Goal: Task Accomplishment & Management: Manage account settings

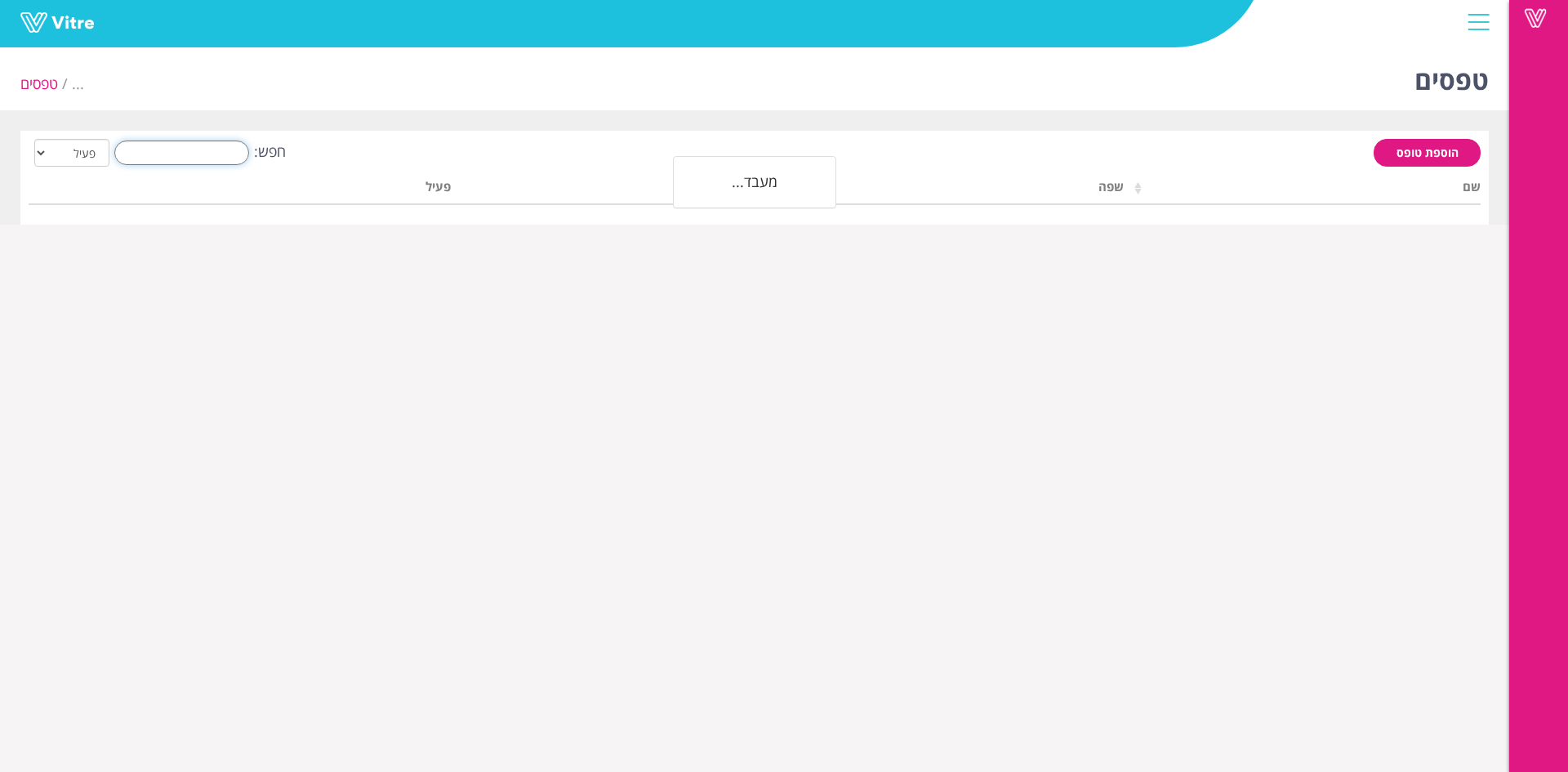
click at [195, 160] on input "חפש:" at bounding box center [181, 152] width 135 height 24
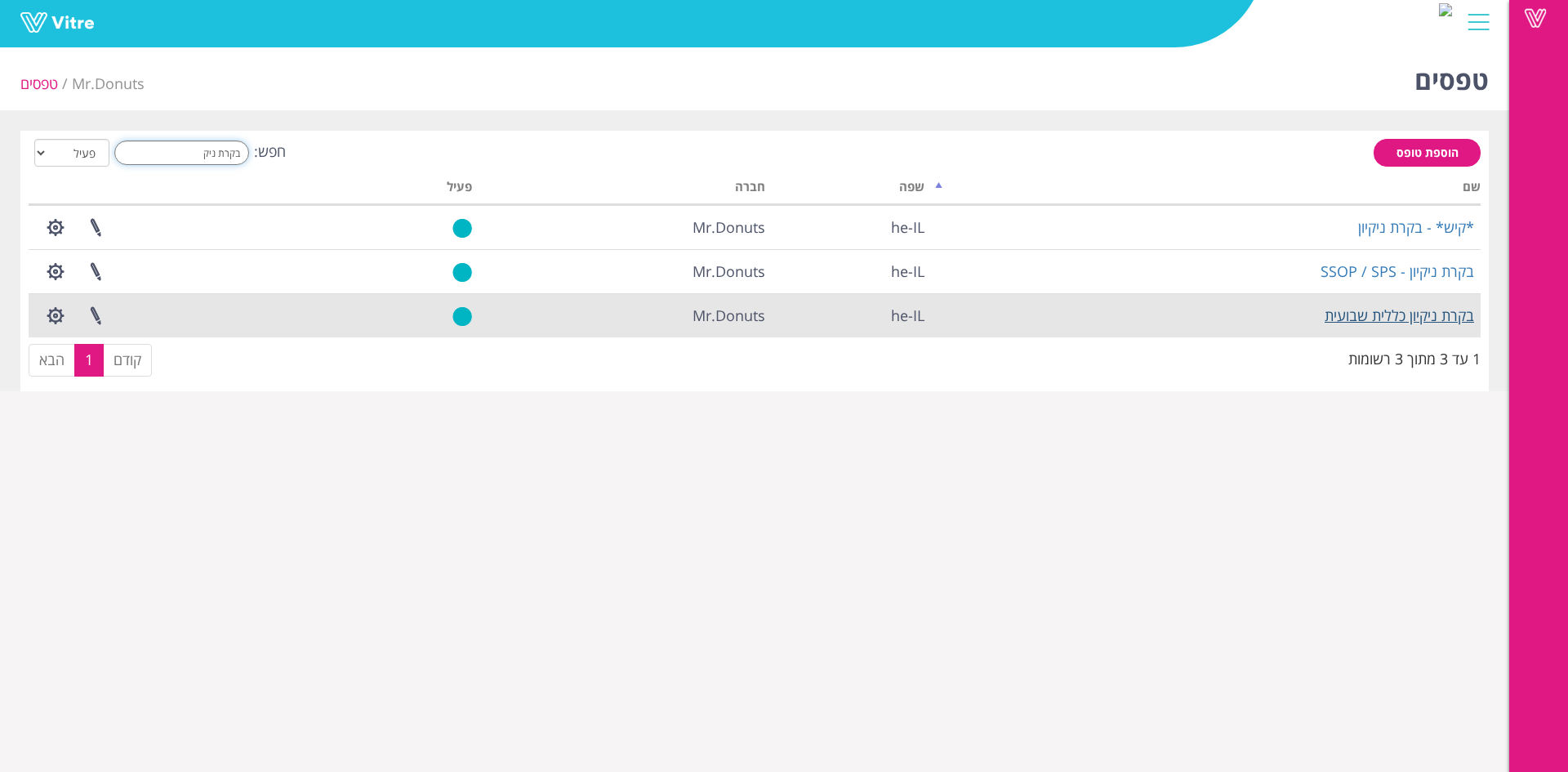
type input "בקרת ניק"
click at [1414, 306] on link "בקרת ניקיון כללית שבועית" at bounding box center [1399, 315] width 149 height 20
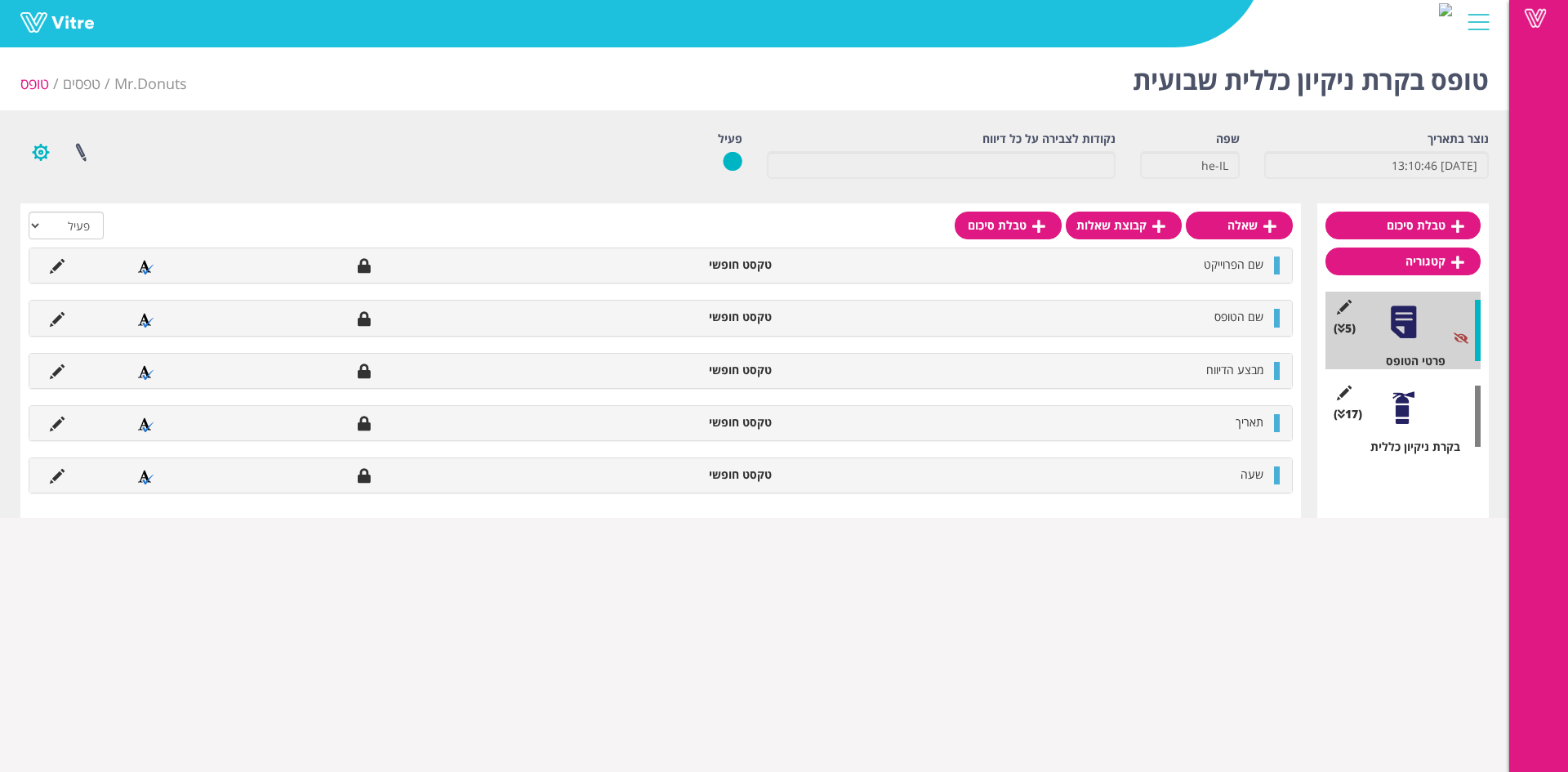
click at [48, 151] on button "button" at bounding box center [41, 152] width 41 height 43
click at [69, 151] on link at bounding box center [81, 152] width 41 height 43
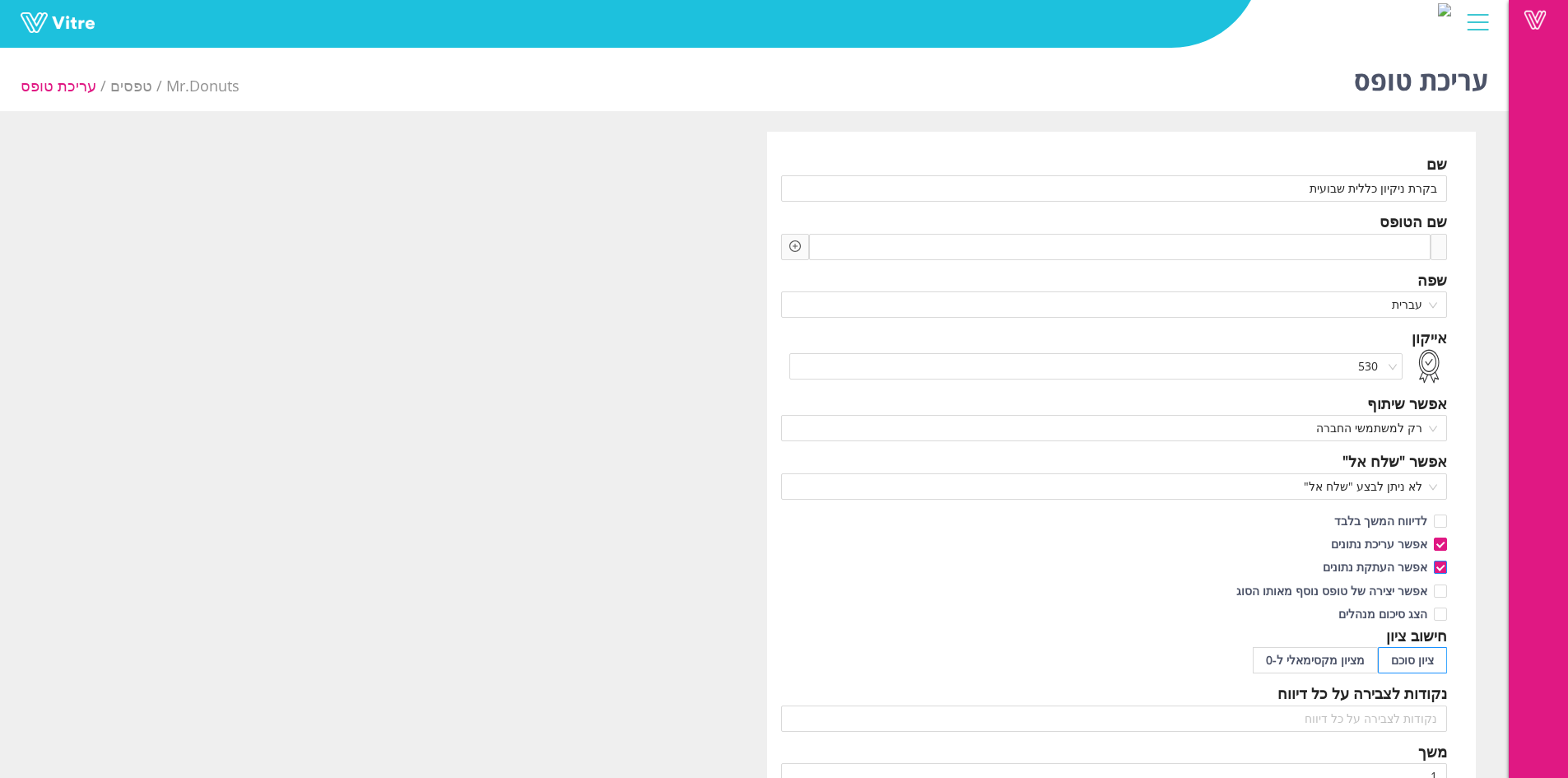
click at [1438, 564] on input "אפשר העתקת נתונים" at bounding box center [1439, 571] width 15 height 15
checkbox input "false"
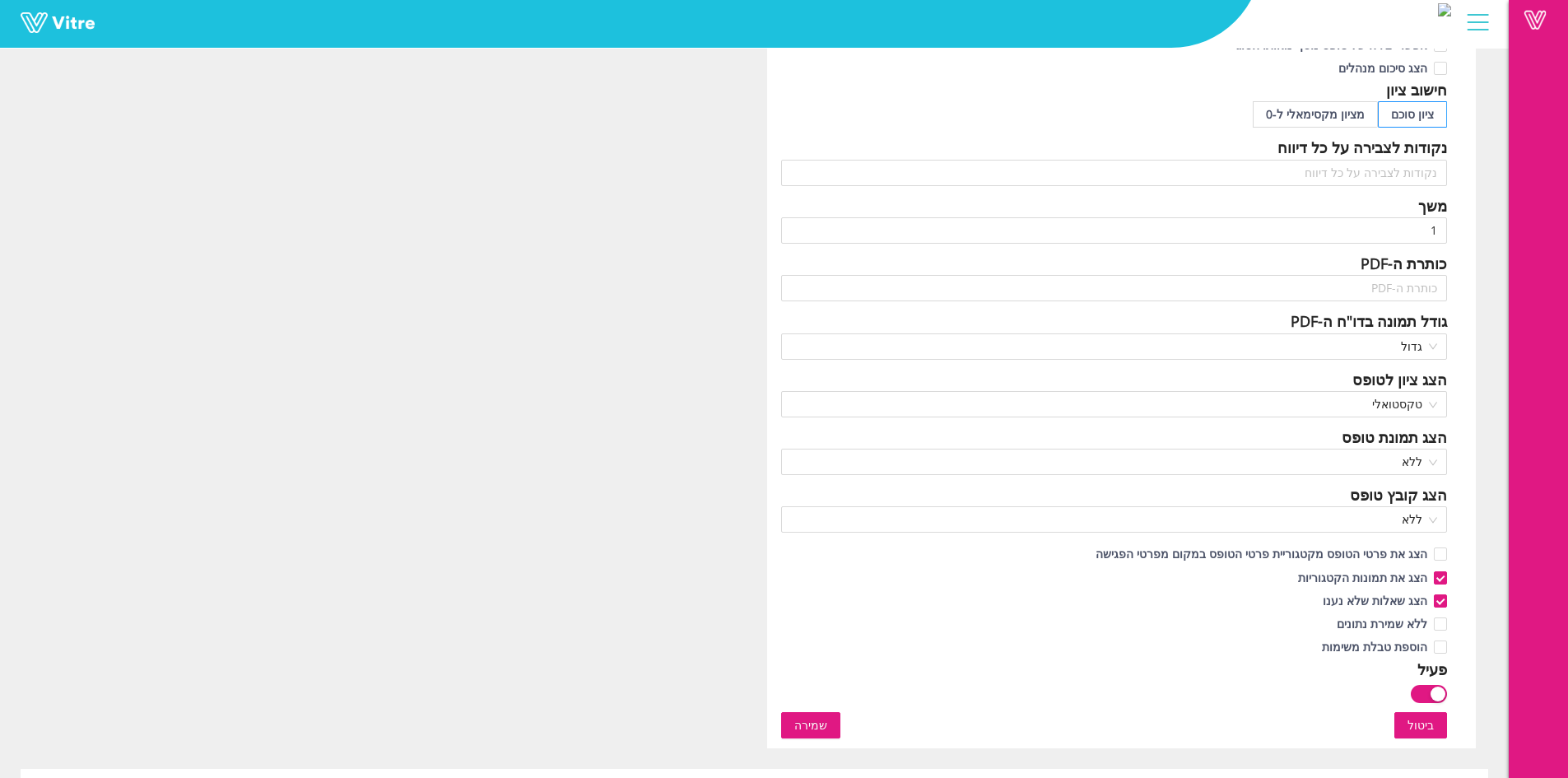
scroll to position [699, 0]
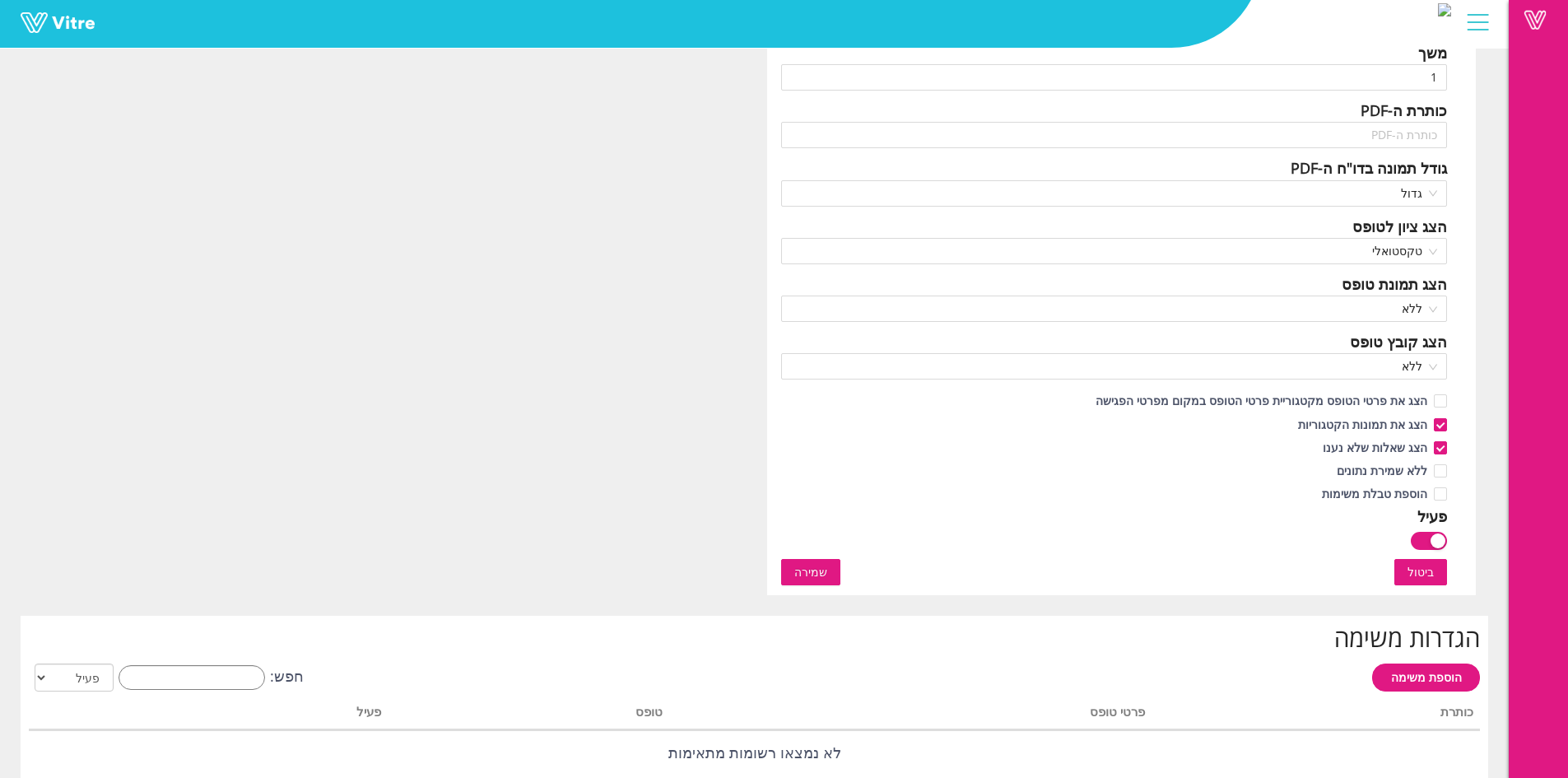
click at [843, 554] on div "שם בקרת ניקיון כללית שבועית שם הטופס שפה עברית אייקון 530 אפשר שיתוף רק למשתמשי…" at bounding box center [1122, 14] width 710 height 1162
click at [829, 571] on button "שמירה" at bounding box center [810, 572] width 59 height 26
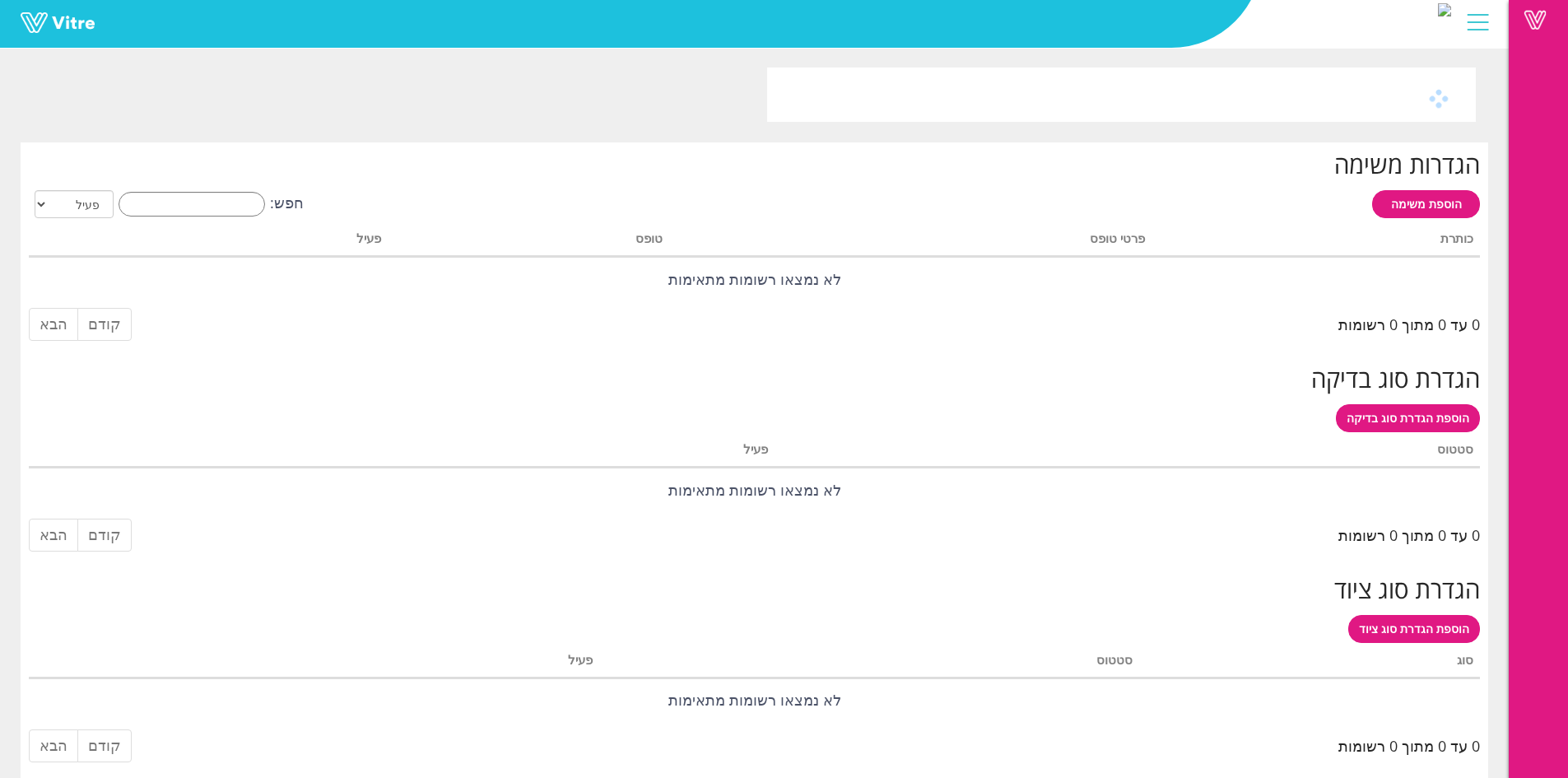
scroll to position [0, 0]
